Goal: Information Seeking & Learning: Compare options

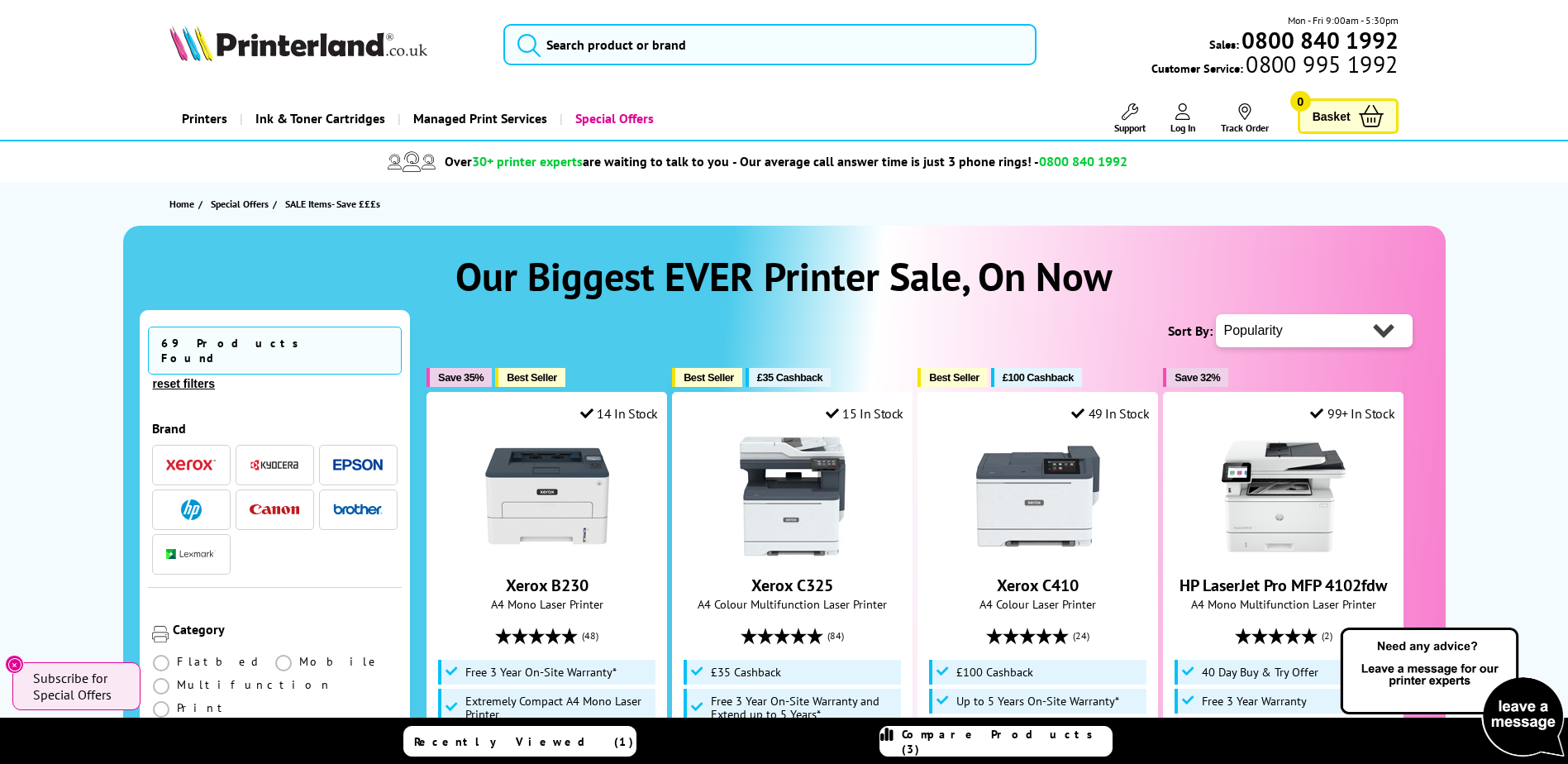
click at [317, 257] on h1 "Our Biggest EVER Printer Sale, On Now" at bounding box center [784, 275] width 1290 height 51
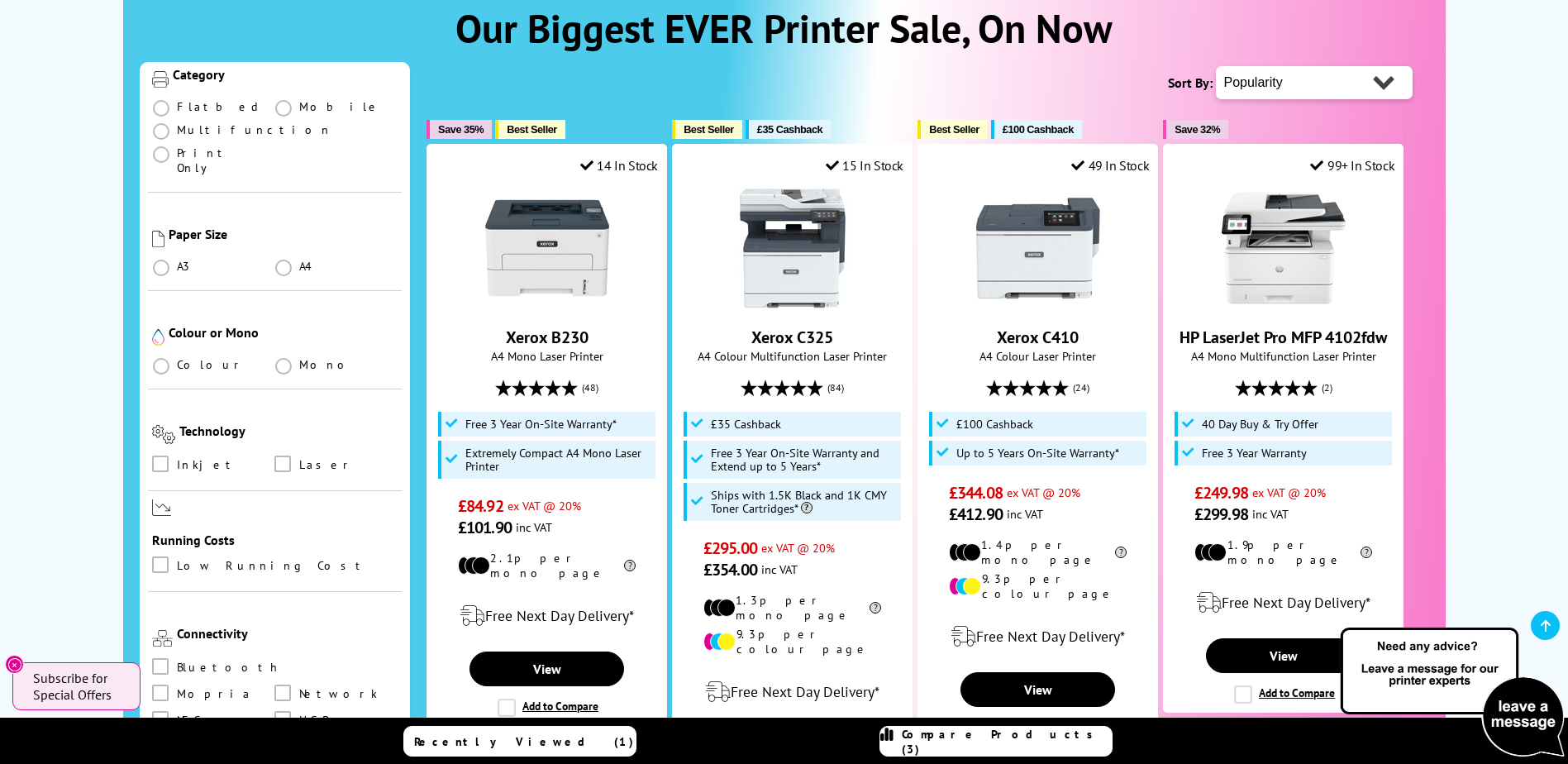
scroll to position [414, 0]
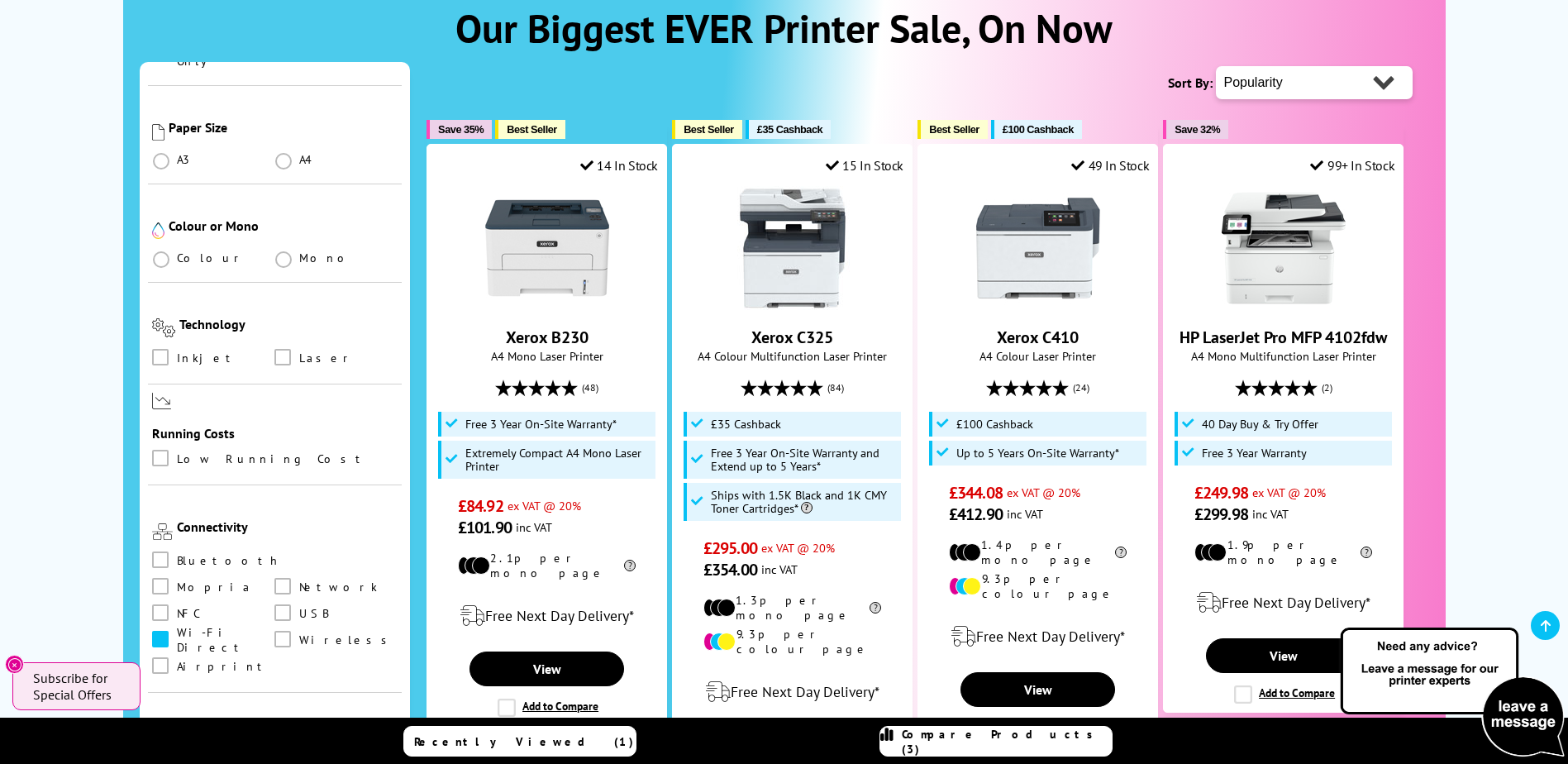
click at [168, 631] on span at bounding box center [160, 639] width 17 height 17
click at [177, 633] on Direct "checkbox" at bounding box center [177, 633] width 0 height 0
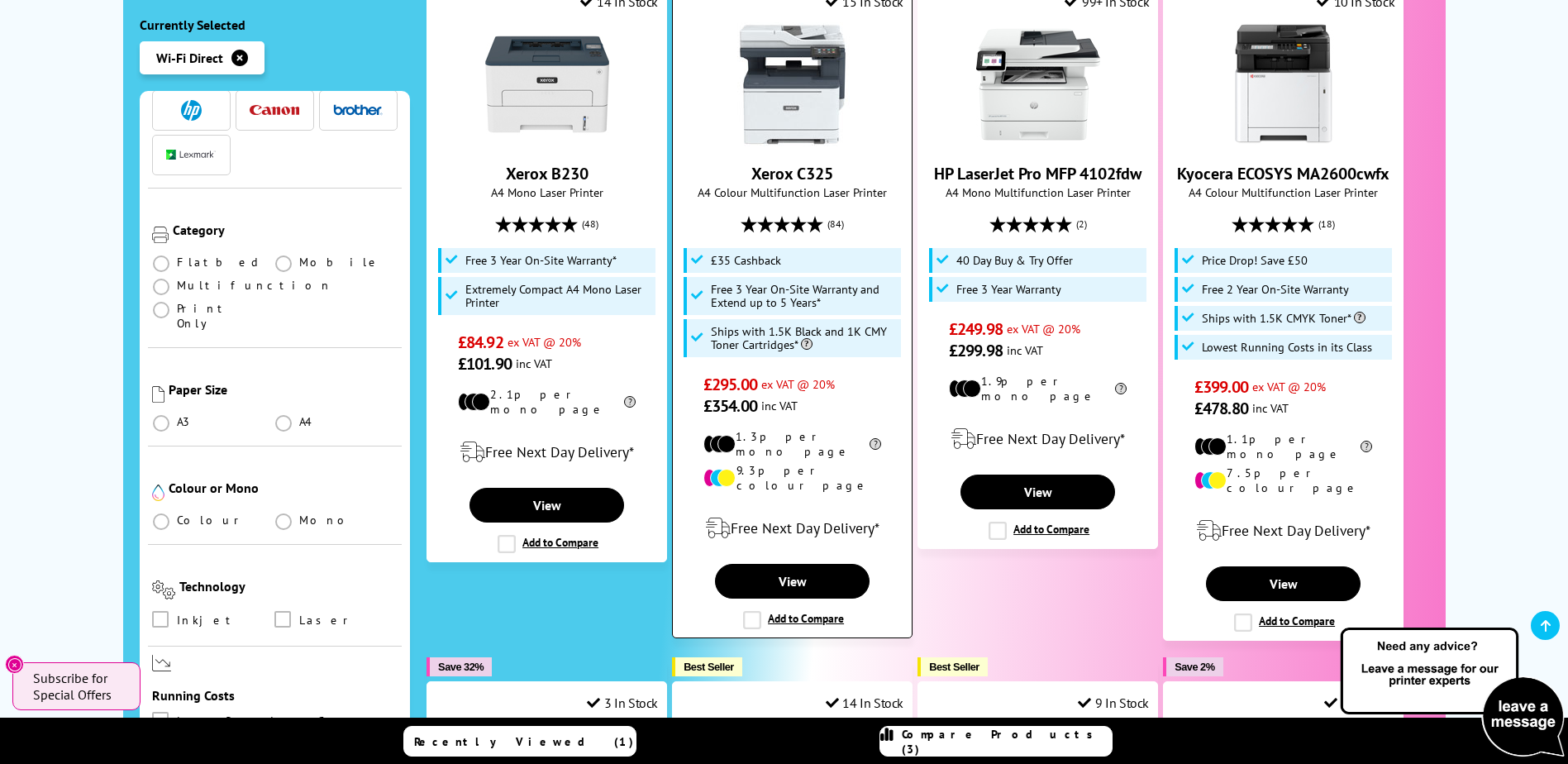
scroll to position [414, 0]
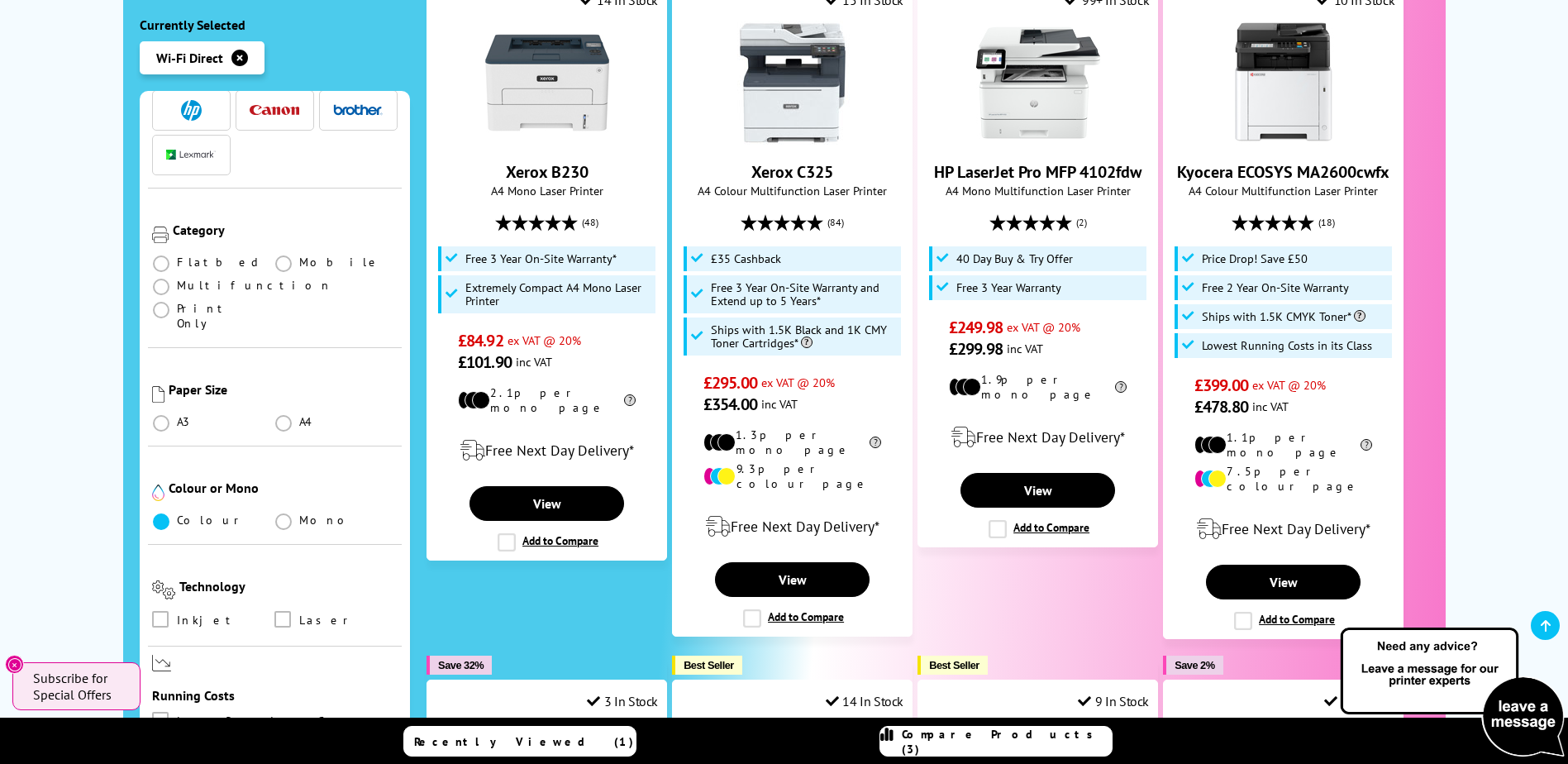
click at [157, 513] on span at bounding box center [161, 522] width 17 height 17
click at [177, 515] on input "radio" at bounding box center [177, 515] width 0 height 0
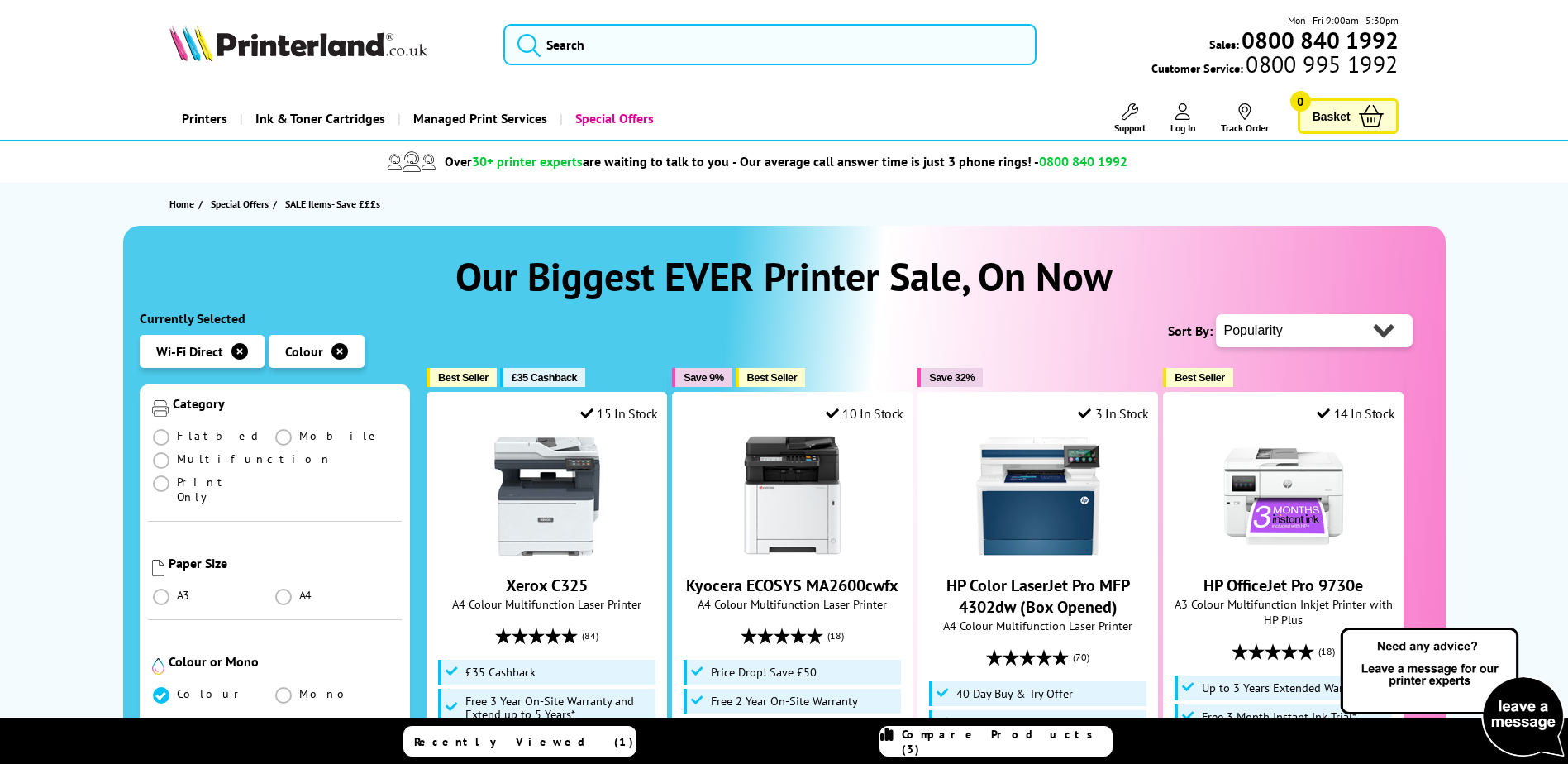
scroll to position [331, 0]
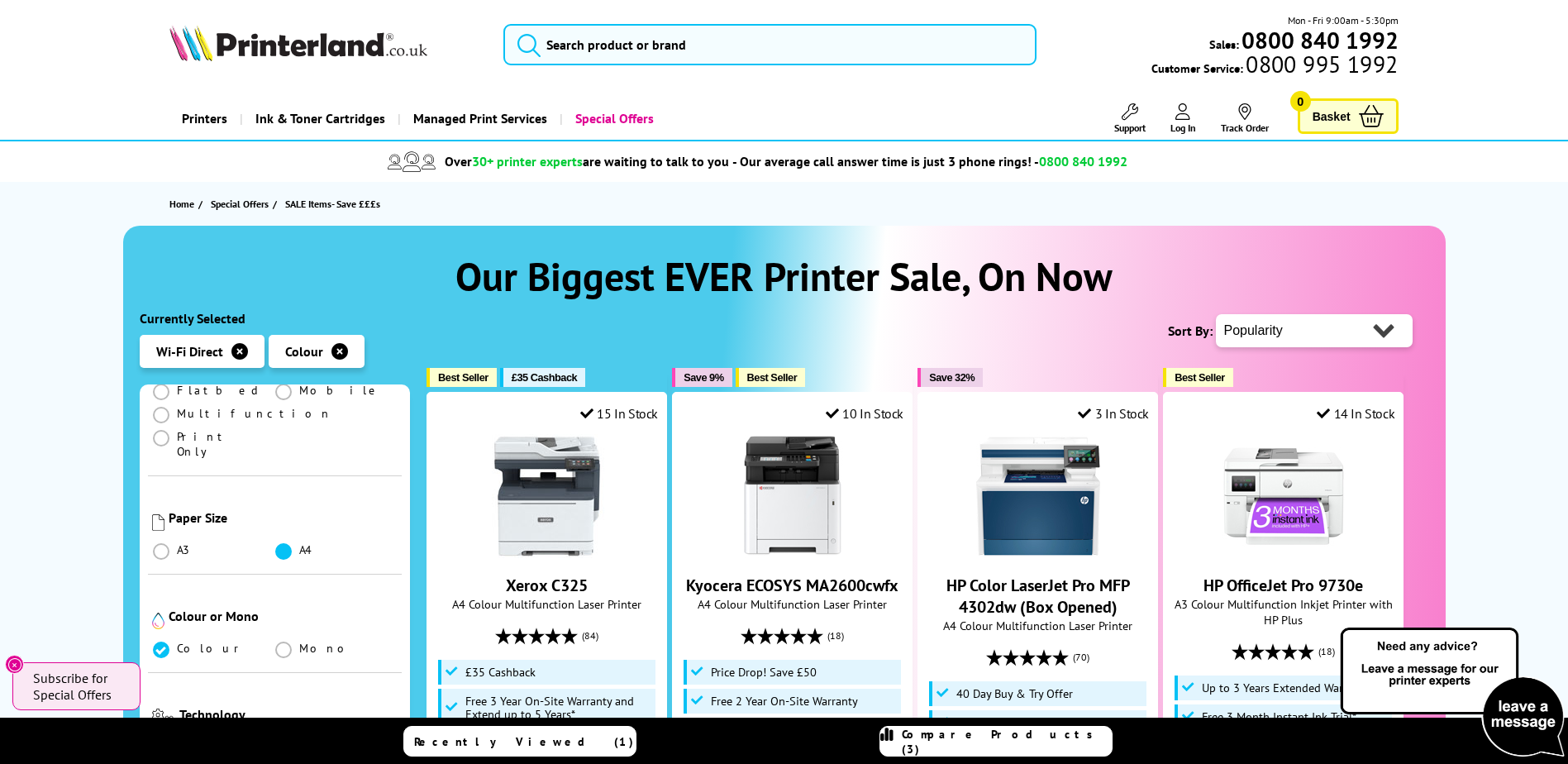
click at [275, 543] on span at bounding box center [283, 551] width 17 height 17
click at [300, 545] on input "radio" at bounding box center [300, 545] width 0 height 0
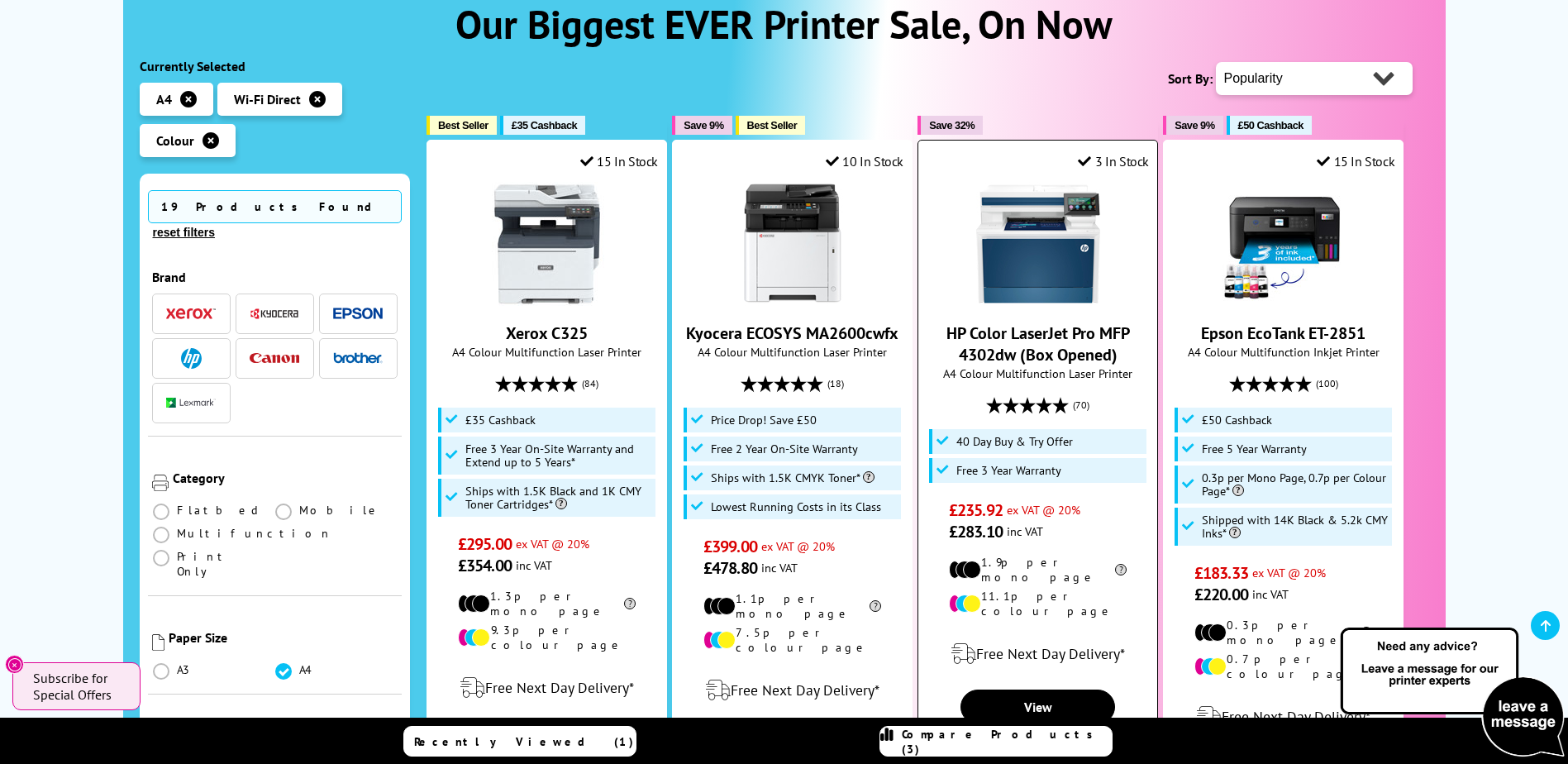
scroll to position [248, 0]
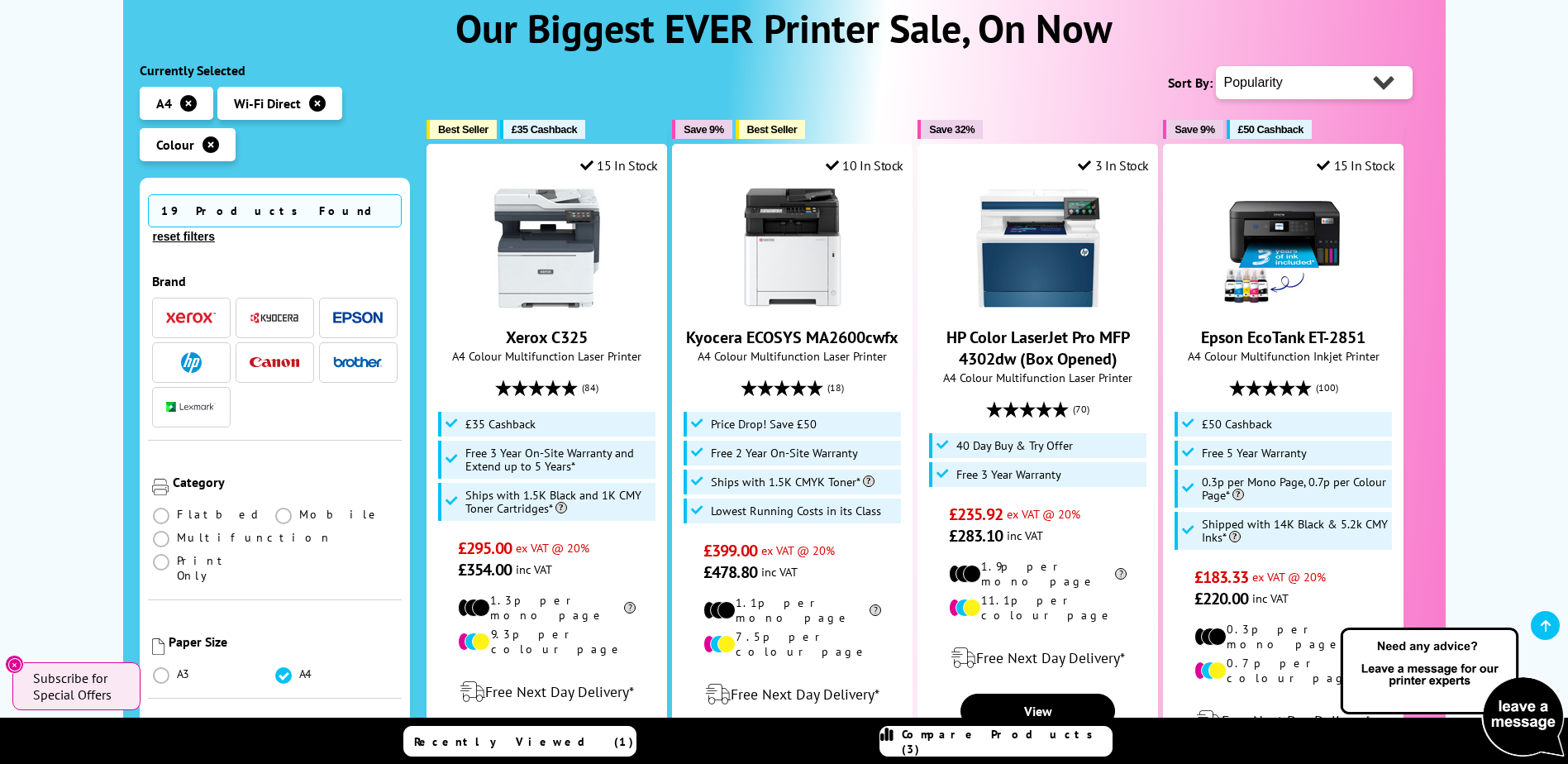
click at [1286, 74] on select "Popularity Rating Price - Low to High Price - High to Low Running Costs - Low t…" at bounding box center [1314, 82] width 197 height 33
select select "Price Ascending"
click at [1216, 66] on select "Popularity Rating Price - Low to High Price - High to Low Running Costs - Low t…" at bounding box center [1314, 82] width 197 height 33
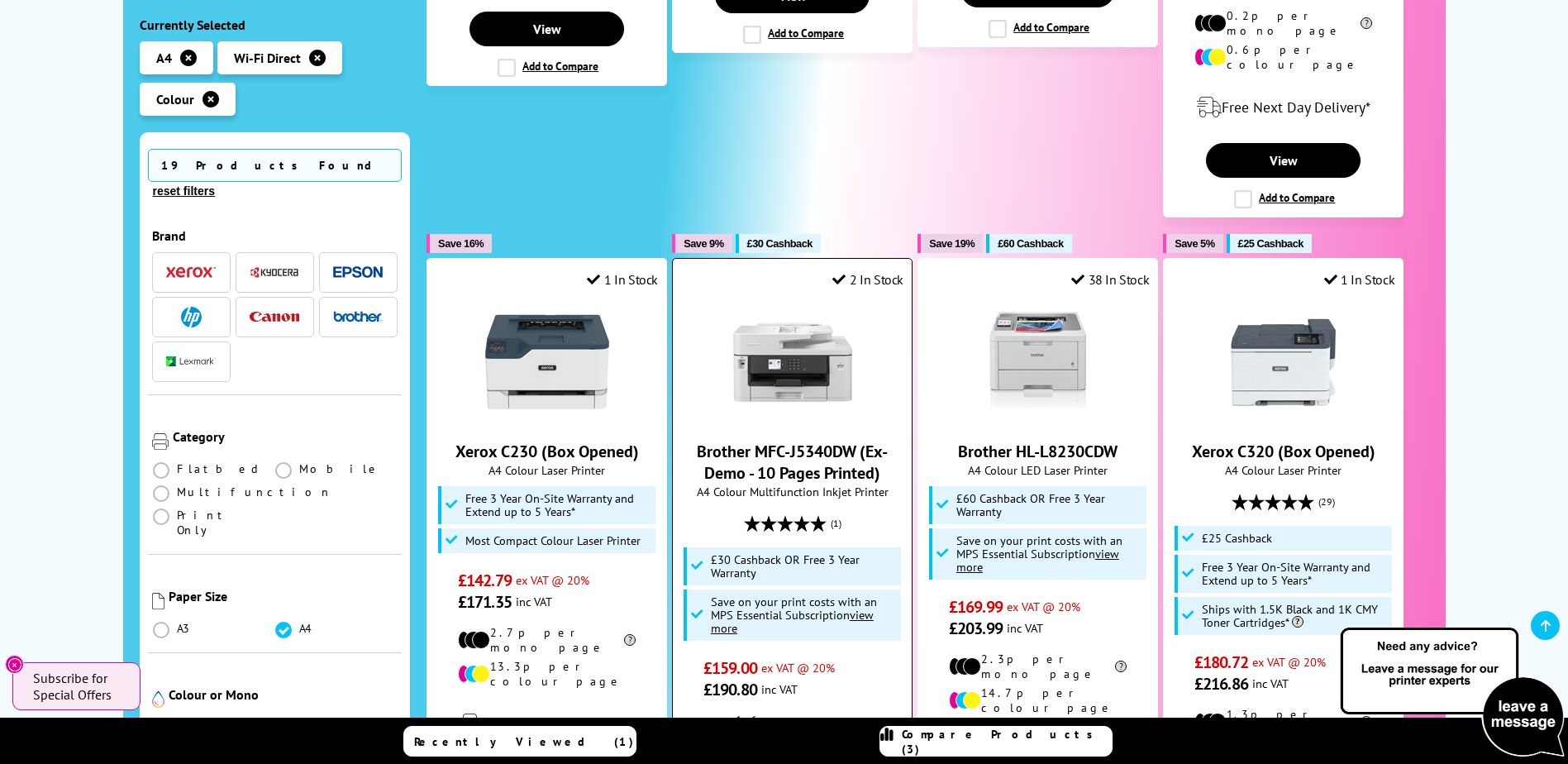
scroll to position [909, 0]
